Goal: Task Accomplishment & Management: Manage account settings

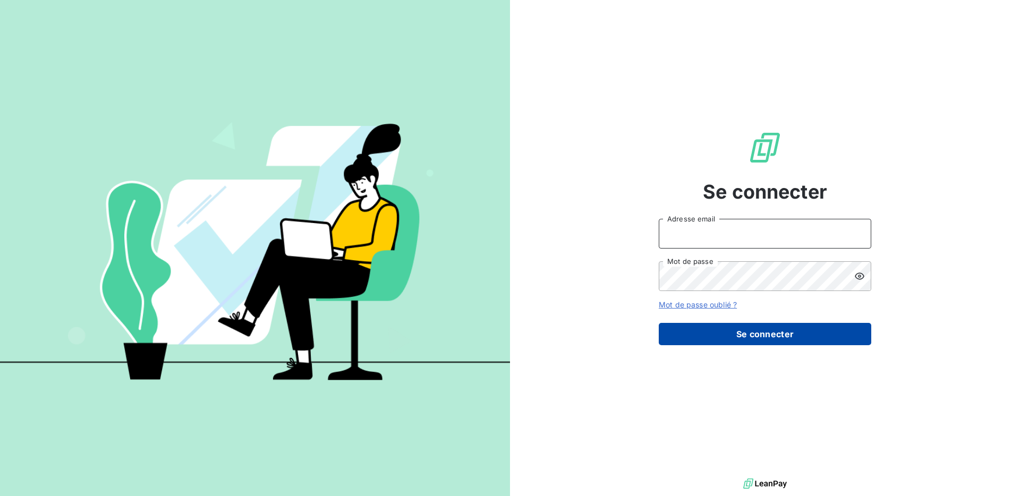
type input "[EMAIL_ADDRESS][DOMAIN_NAME]"
click at [722, 333] on button "Se connecter" at bounding box center [765, 334] width 213 height 22
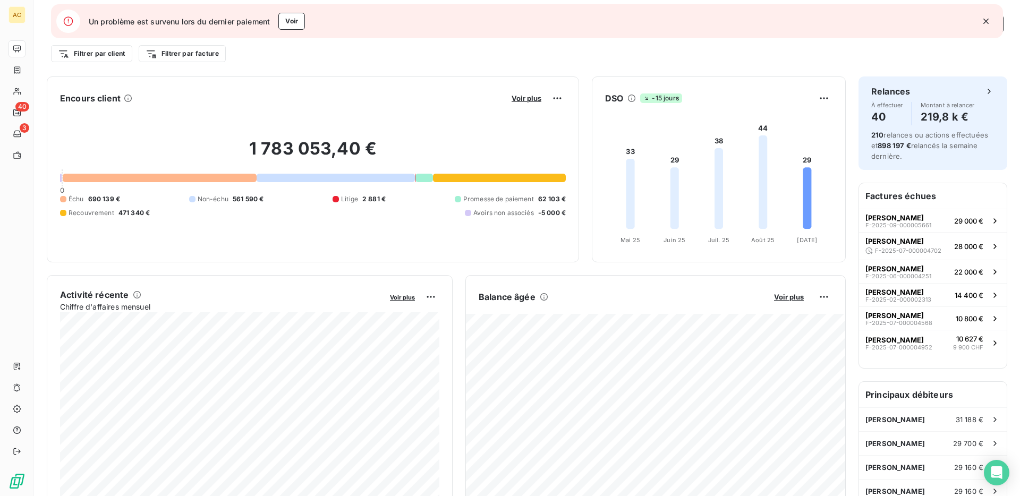
click at [986, 21] on icon "button" at bounding box center [986, 21] width 5 height 5
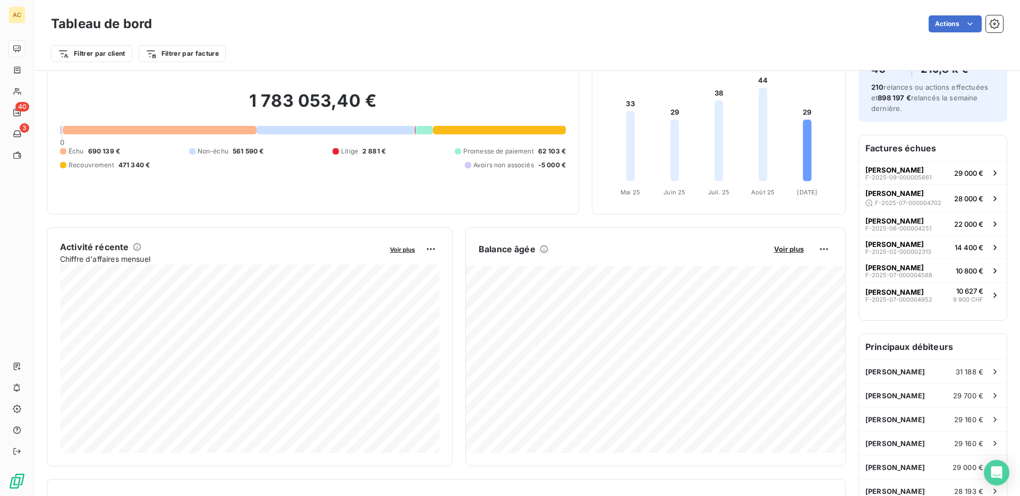
scroll to position [47, 0]
click at [399, 223] on div "Encours client Voir plus 1 783 053,40 € 0 Échu 690 139 € Non-échu 561 590 € Lit…" at bounding box center [446, 501] width 799 height 942
click at [541, 222] on div "Encours client Voir plus 1 783 053,40 € 0 Échu 690 139 € Non-échu 561 590 € Lit…" at bounding box center [446, 501] width 799 height 942
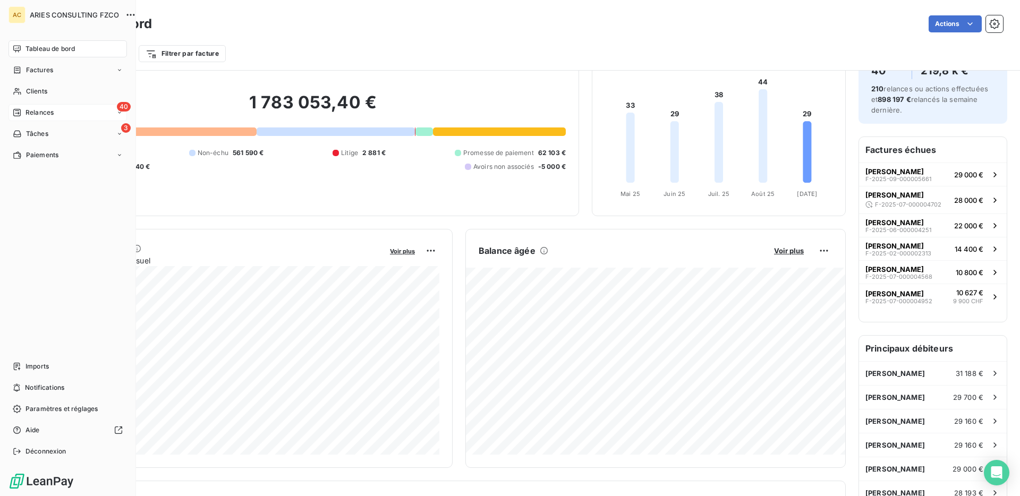
click at [30, 113] on span "Relances" at bounding box center [40, 113] width 28 height 10
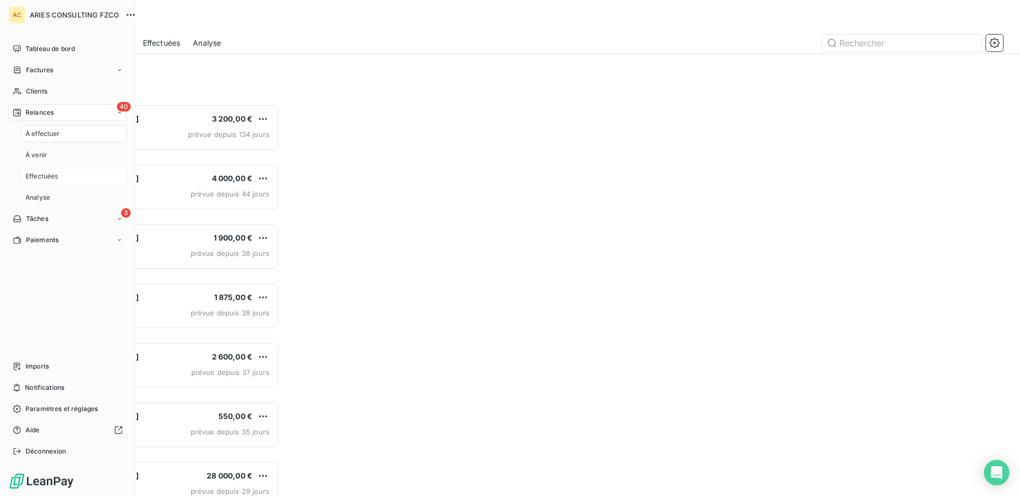
scroll to position [392, 228]
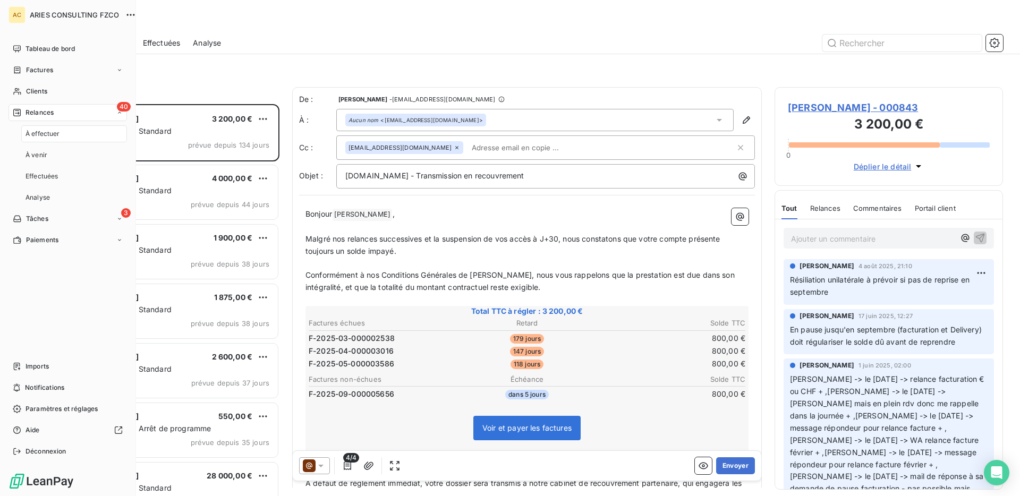
click at [49, 188] on nav "À effectuer À venir Effectuées Analyse" at bounding box center [74, 165] width 106 height 81
click at [39, 175] on span "Effectuées" at bounding box center [42, 177] width 33 height 10
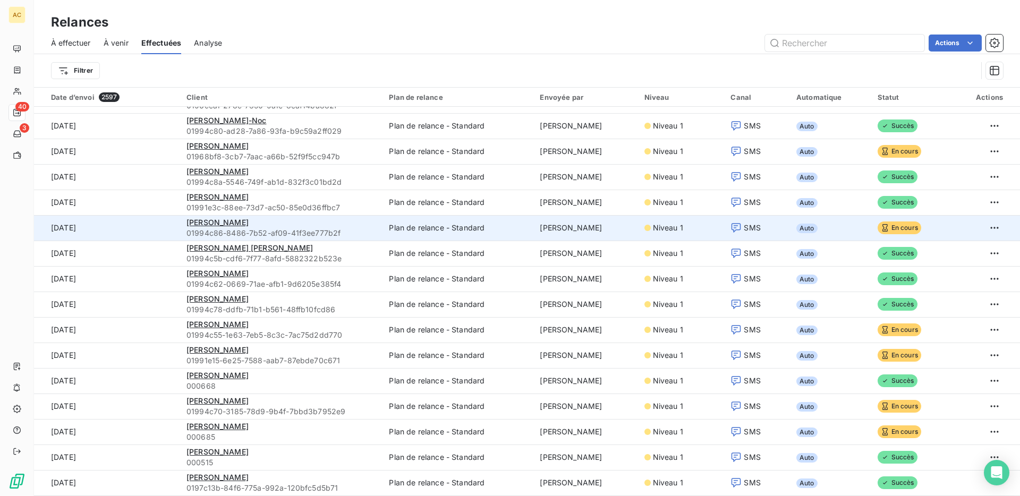
scroll to position [36, 0]
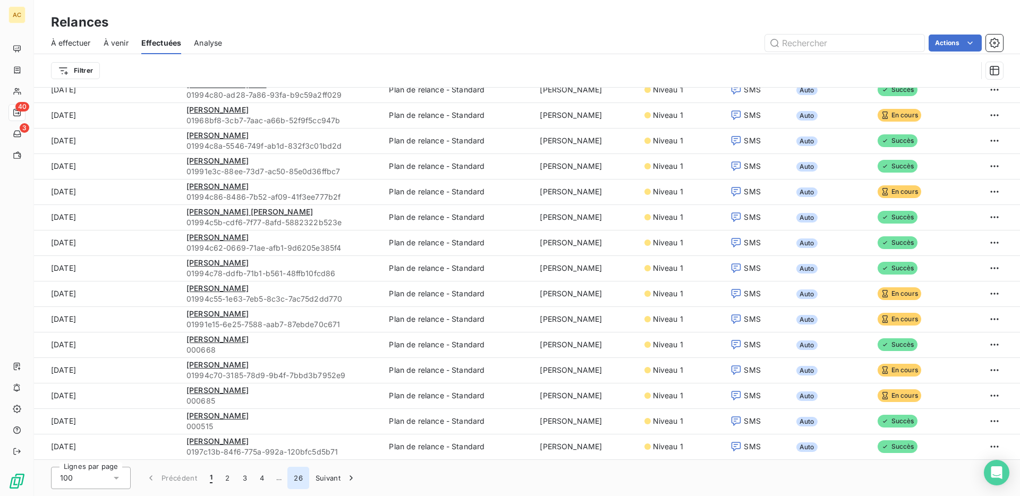
click at [300, 479] on button "26" at bounding box center [298, 478] width 22 height 22
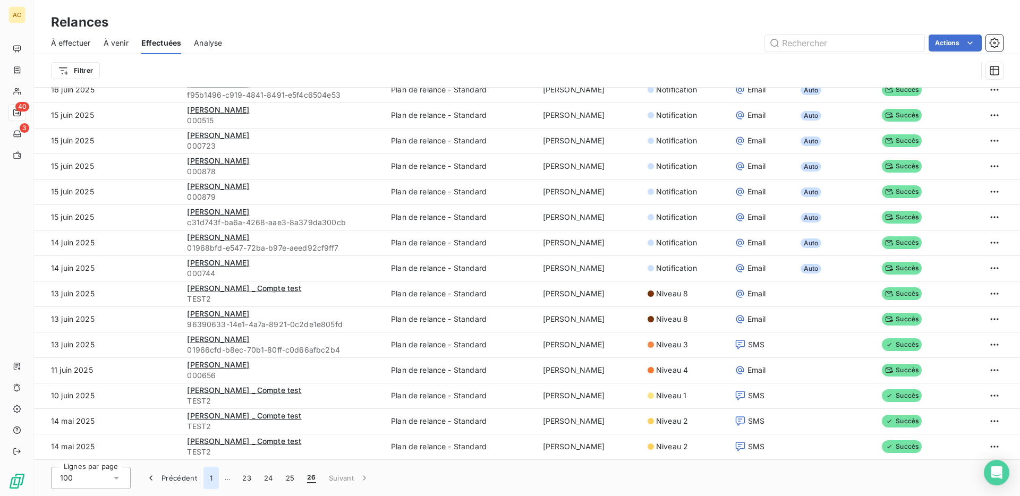
click at [211, 479] on button "1" at bounding box center [211, 478] width 15 height 22
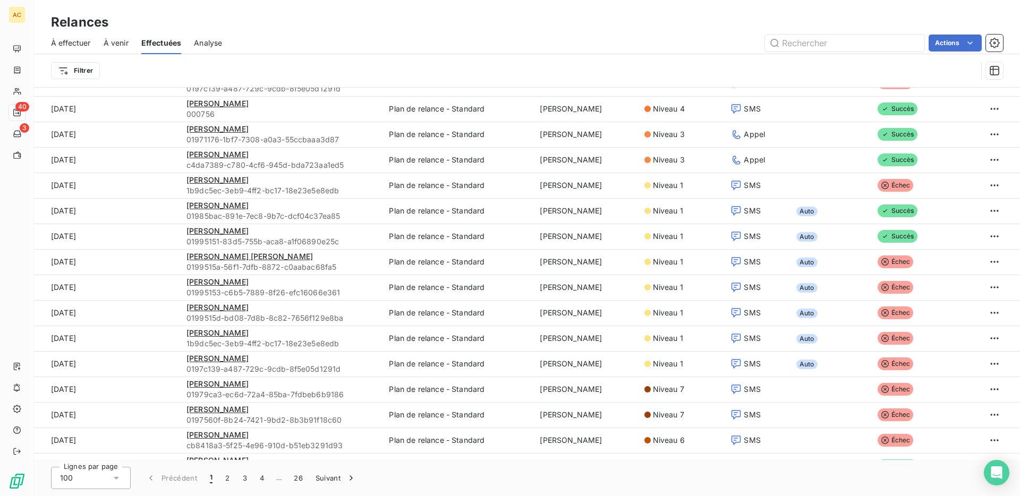
scroll to position [0, 0]
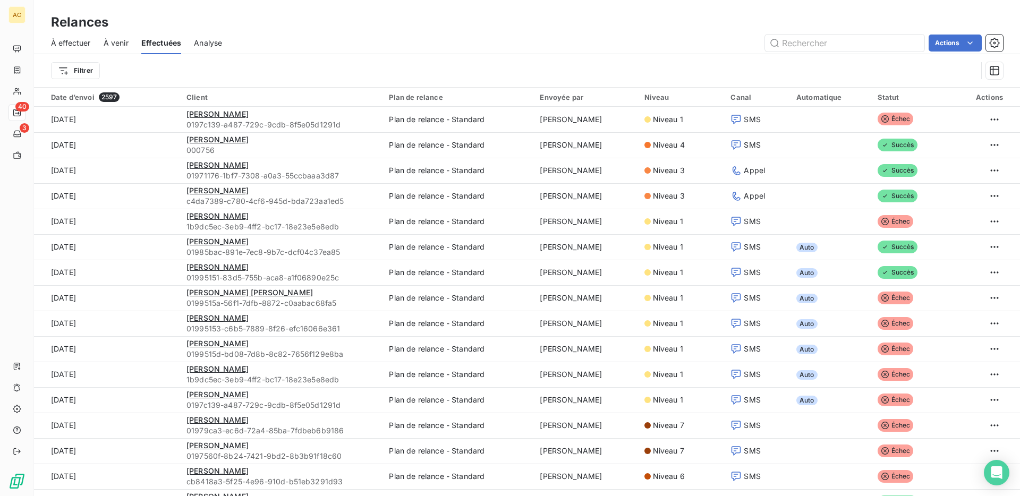
click at [401, 46] on div "Actions" at bounding box center [619, 43] width 768 height 17
click at [211, 43] on span "Analyse" at bounding box center [208, 43] width 28 height 11
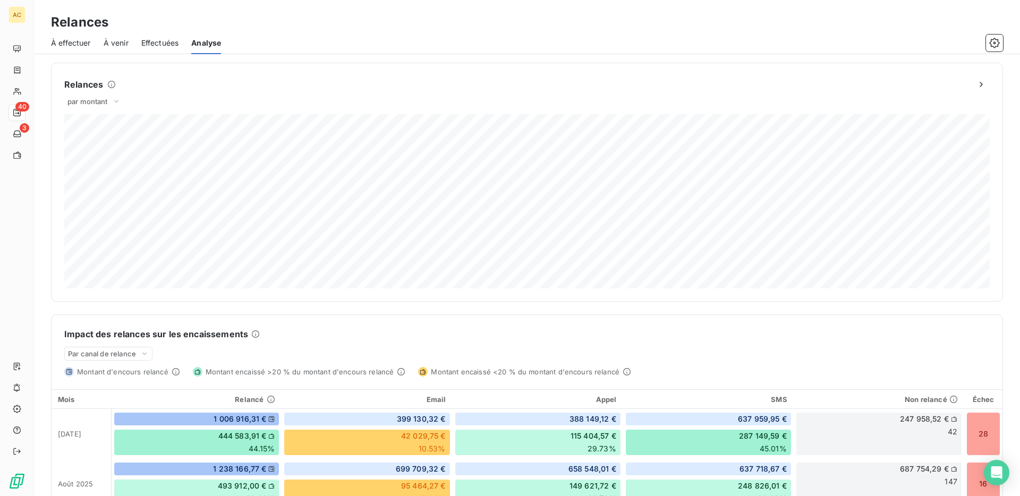
click at [159, 41] on span "Effectuées" at bounding box center [160, 43] width 38 height 11
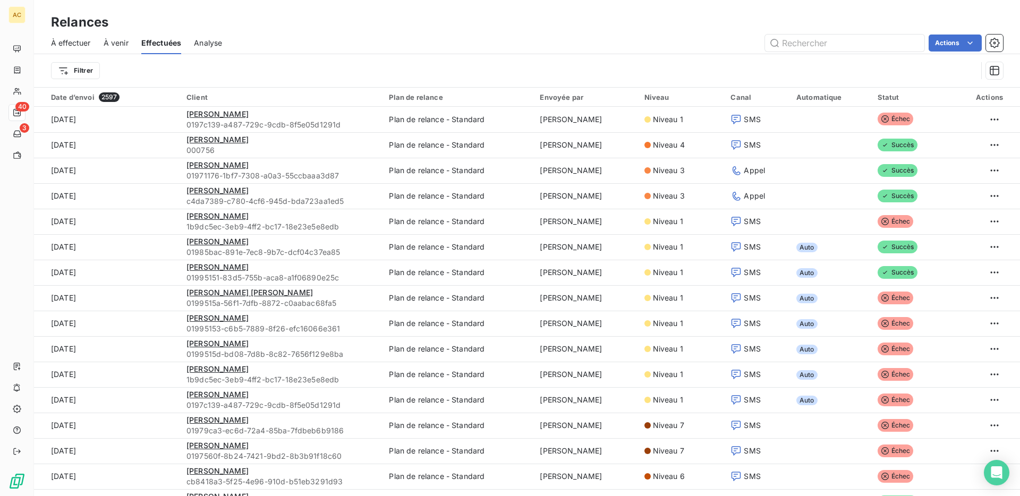
click at [202, 41] on span "Analyse" at bounding box center [208, 43] width 28 height 11
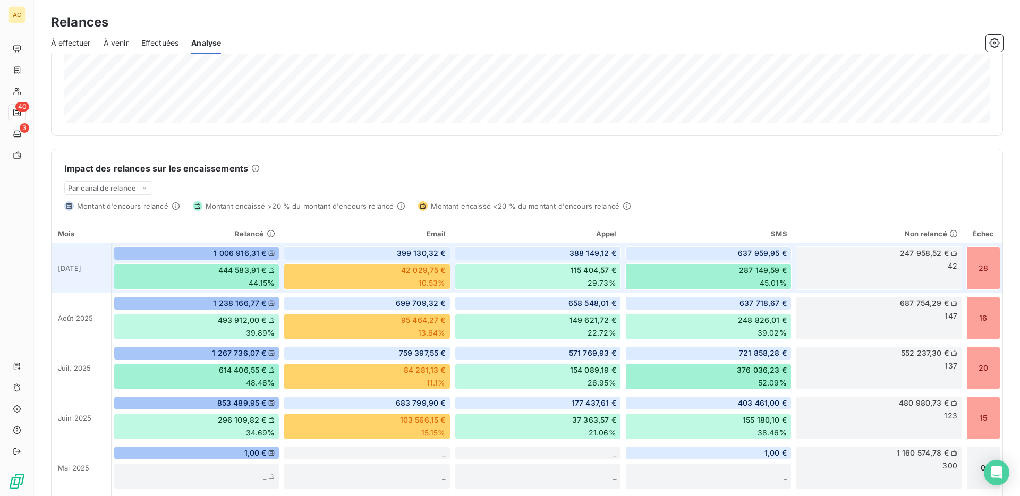
scroll to position [168, 0]
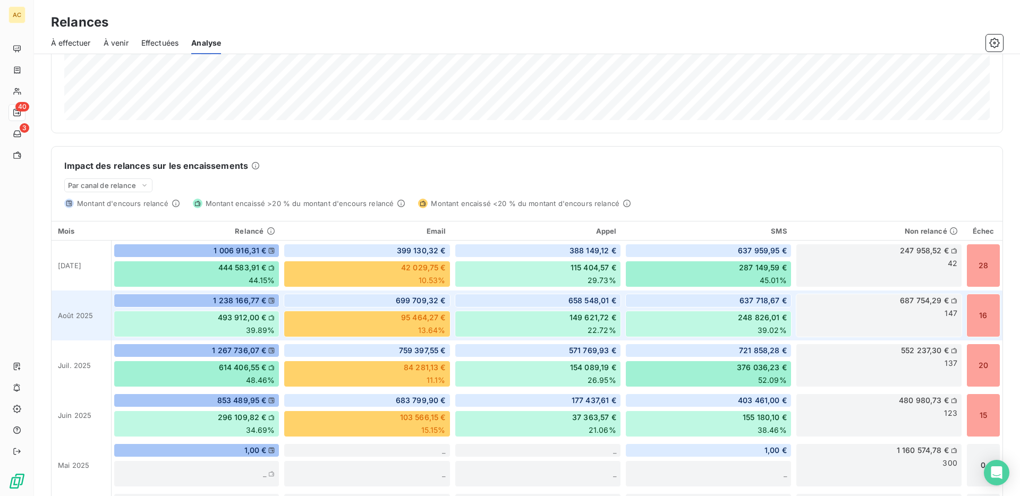
click at [241, 317] on span "493 912,00 €" at bounding box center [242, 317] width 49 height 11
click at [252, 317] on span "493 912,00 €" at bounding box center [242, 317] width 49 height 11
click at [273, 319] on icon at bounding box center [271, 317] width 5 height 5
click at [248, 321] on span "493 912,00 €" at bounding box center [242, 317] width 49 height 11
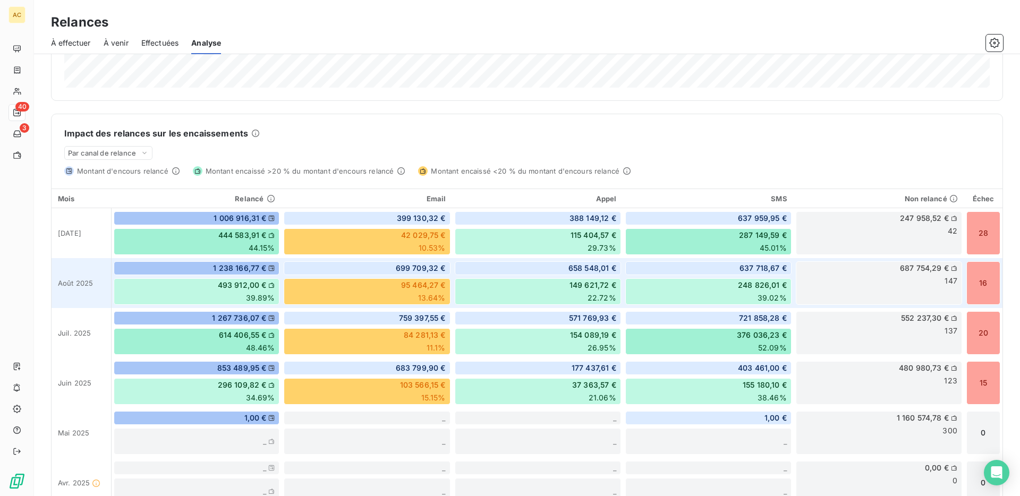
scroll to position [207, 0]
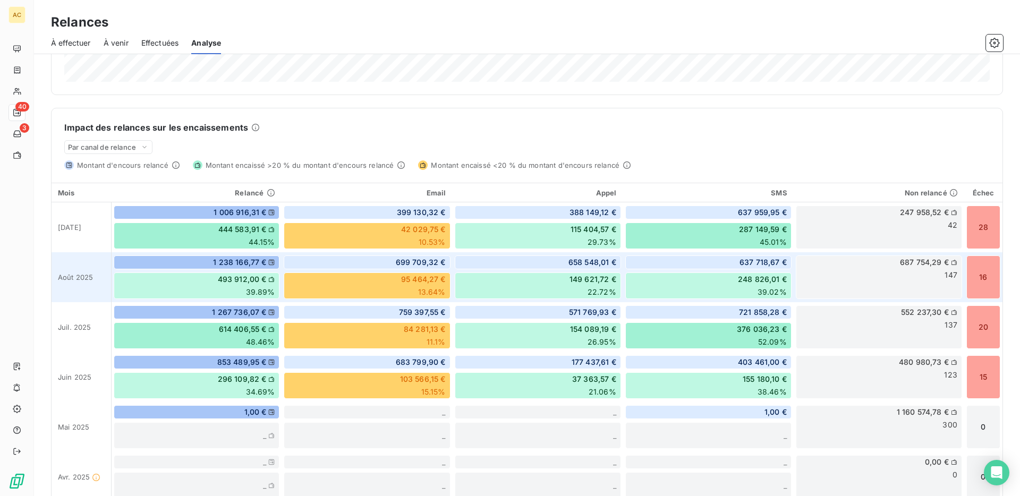
click at [251, 284] on span "493 912,00 €" at bounding box center [242, 279] width 49 height 11
click at [391, 265] on div "699 709,32 €" at bounding box center [367, 263] width 166 height 14
click at [252, 289] on span "39.89%" at bounding box center [260, 292] width 29 height 11
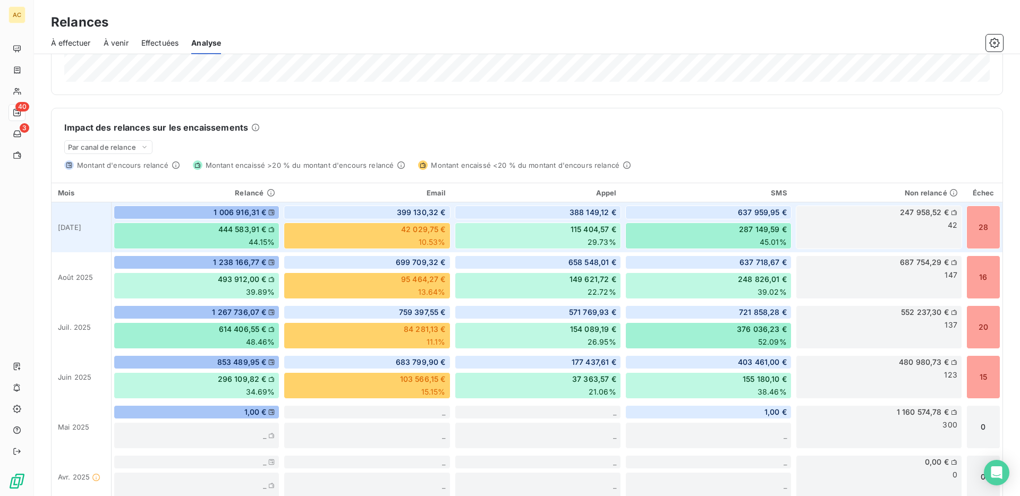
click at [245, 226] on span "444 583,91 €" at bounding box center [242, 229] width 48 height 11
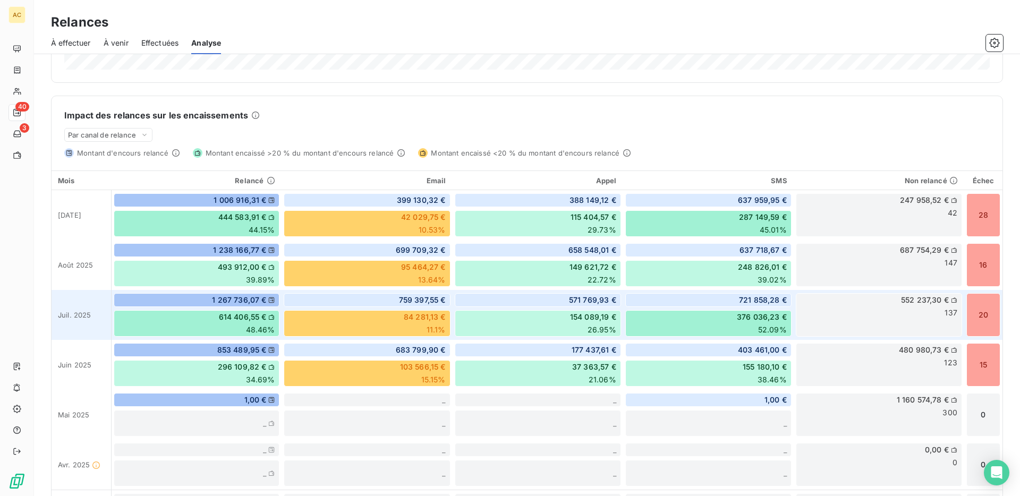
scroll to position [223, 0]
